Goal: Information Seeking & Learning: Learn about a topic

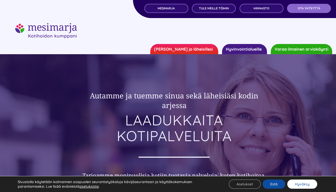
click at [302, 186] on button "Hyväksy" at bounding box center [302, 183] width 30 height 9
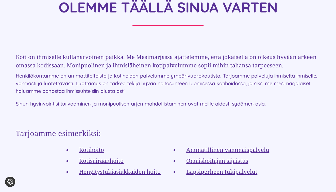
scroll to position [865, 0]
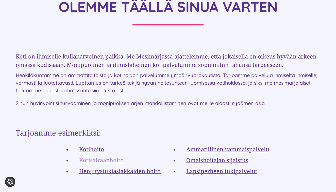
click at [115, 156] on link "Kotisairaanhoito" at bounding box center [101, 160] width 44 height 8
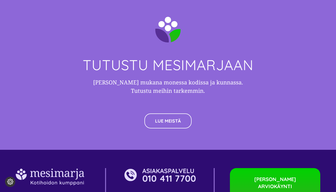
scroll to position [1321, 0]
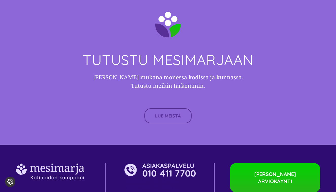
click at [175, 116] on link "LUE MEISTÄ" at bounding box center [167, 115] width 47 height 15
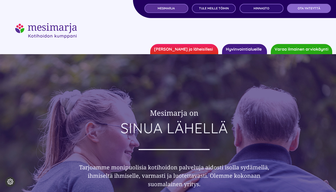
click at [169, 8] on span "MESIMARJA" at bounding box center [166, 9] width 17 height 4
